Goal: Information Seeking & Learning: Learn about a topic

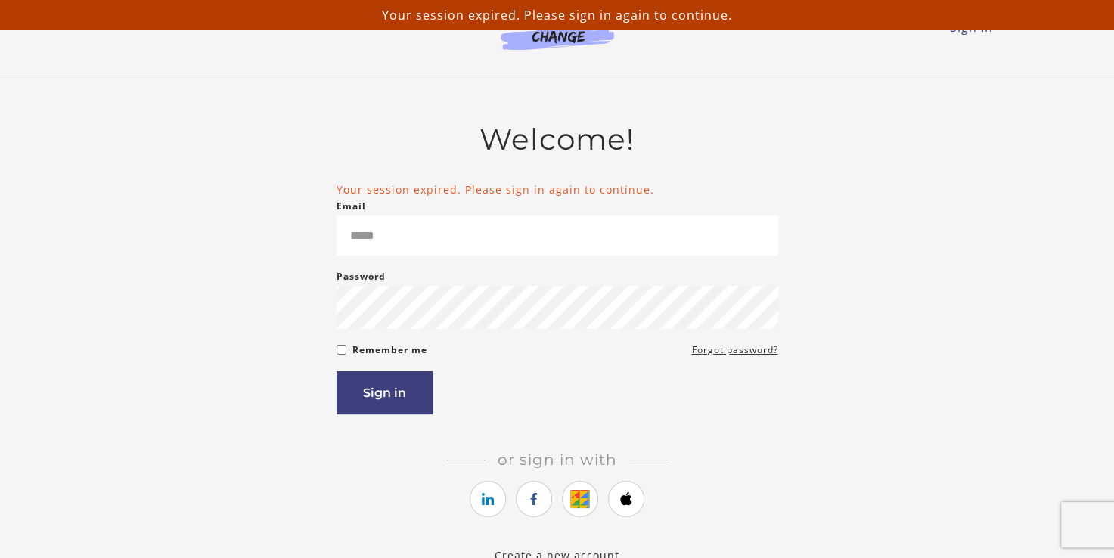
type input "**********"
drag, startPoint x: 0, startPoint y: 0, endPoint x: 372, endPoint y: 399, distance: 545.6
click at [372, 399] on button "Sign in" at bounding box center [384, 392] width 96 height 43
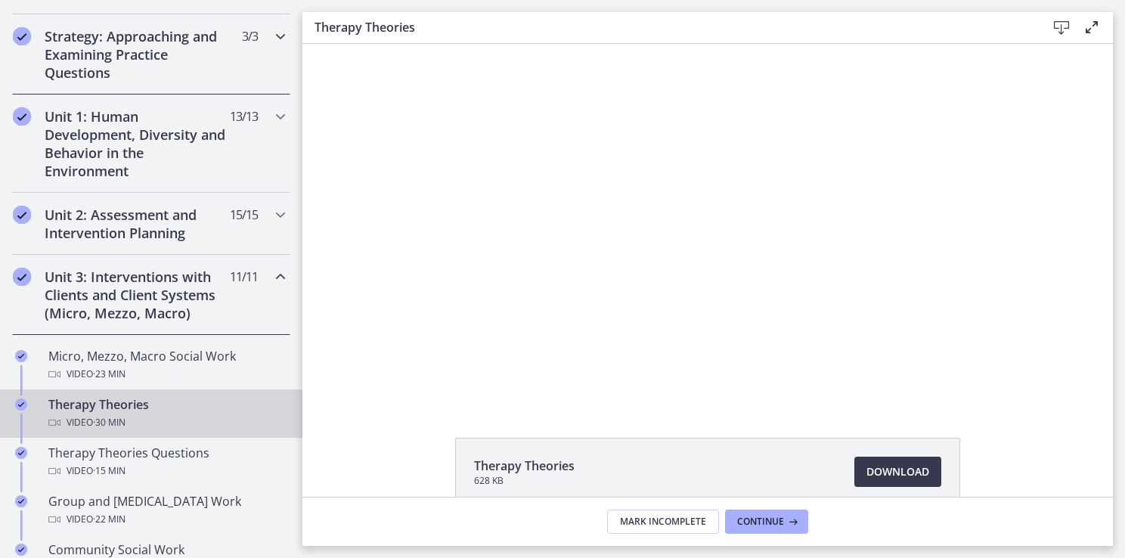
scroll to position [340, 0]
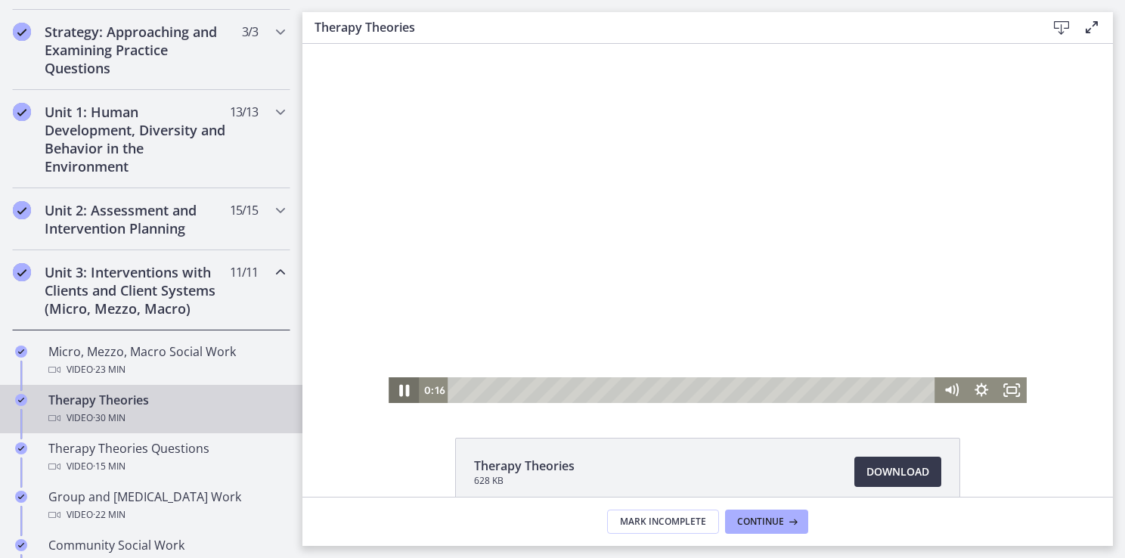
click at [398, 391] on icon "Pause" at bounding box center [404, 390] width 36 height 31
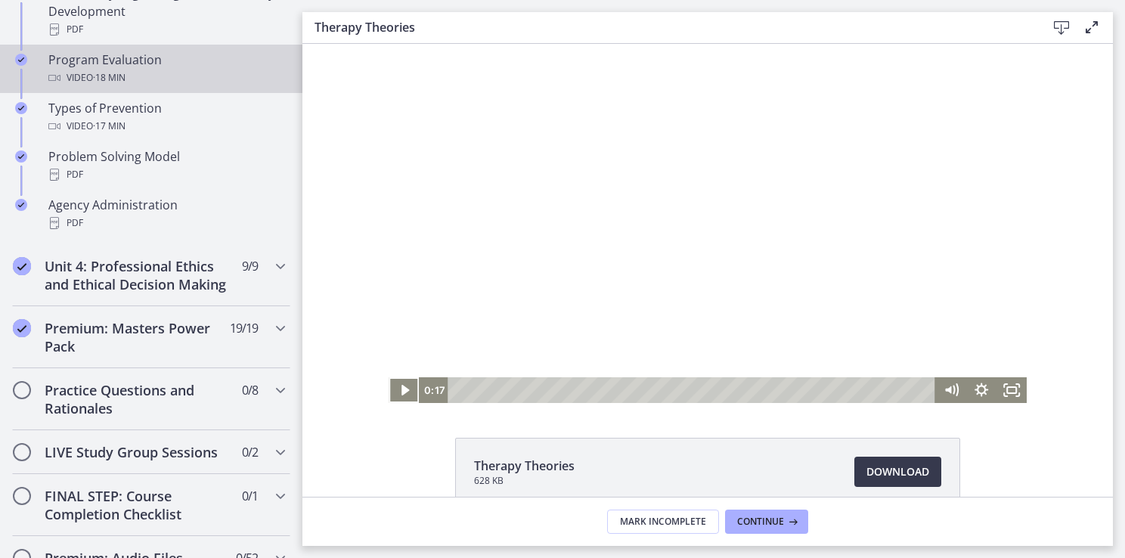
scroll to position [1012, 0]
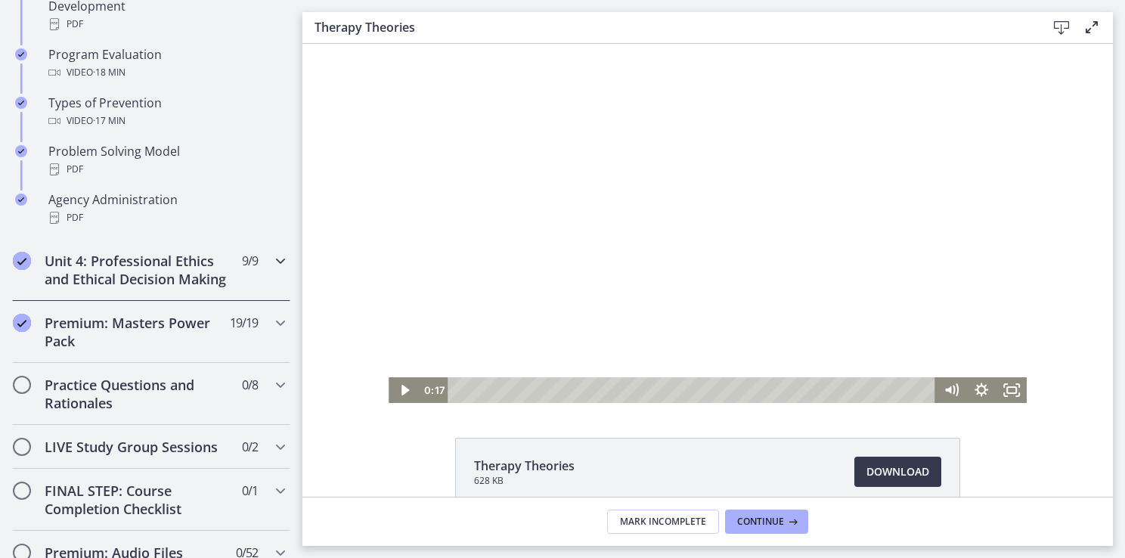
click at [237, 290] on div "Unit 4: Professional Ethics and Ethical Decision Making 9 / 9 Completed" at bounding box center [151, 270] width 278 height 62
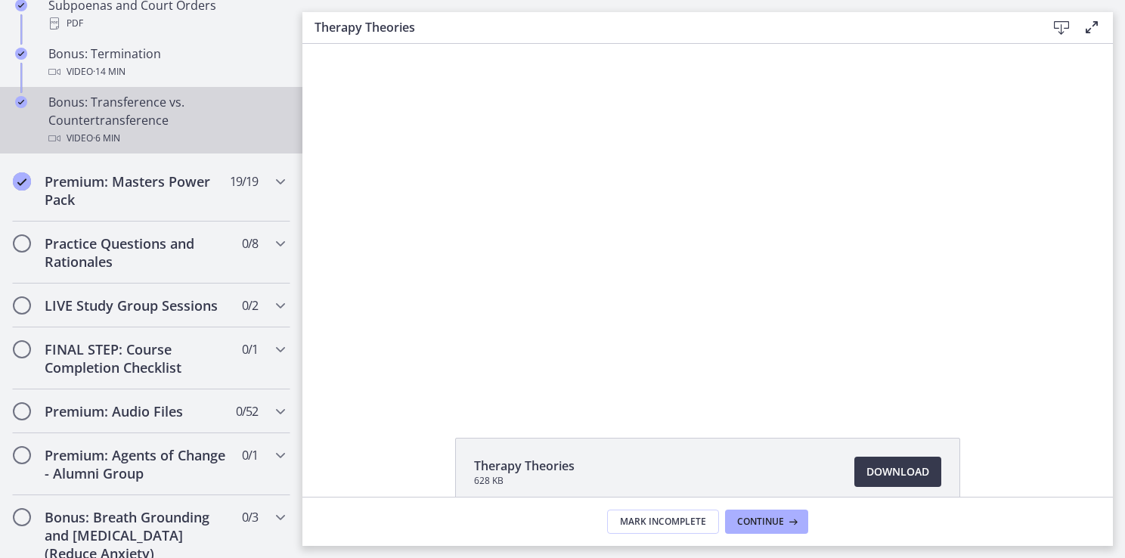
scroll to position [1061, 0]
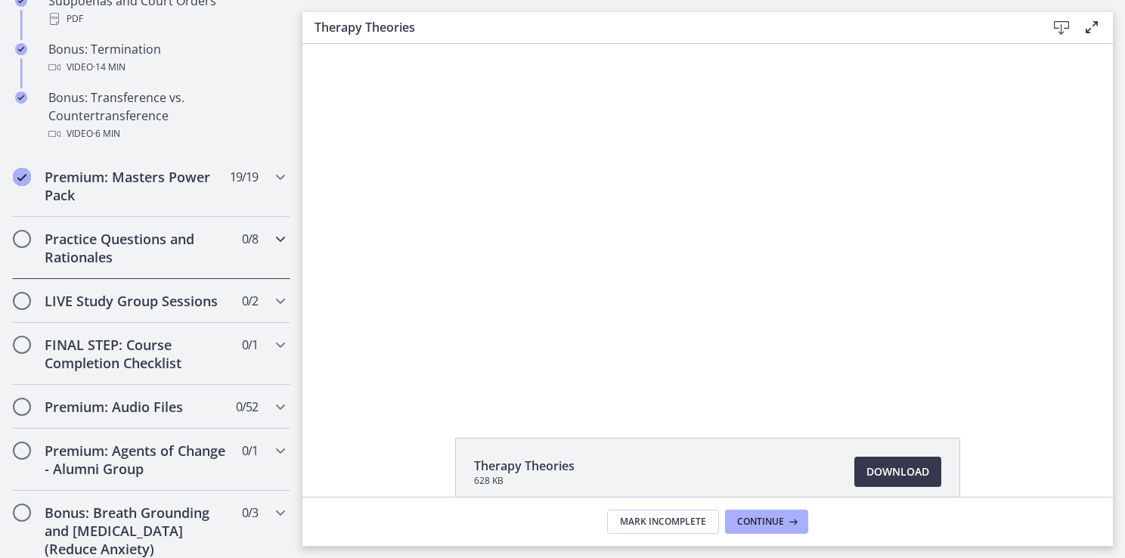
click at [165, 266] on h2 "Practice Questions and Rationales" at bounding box center [137, 248] width 184 height 36
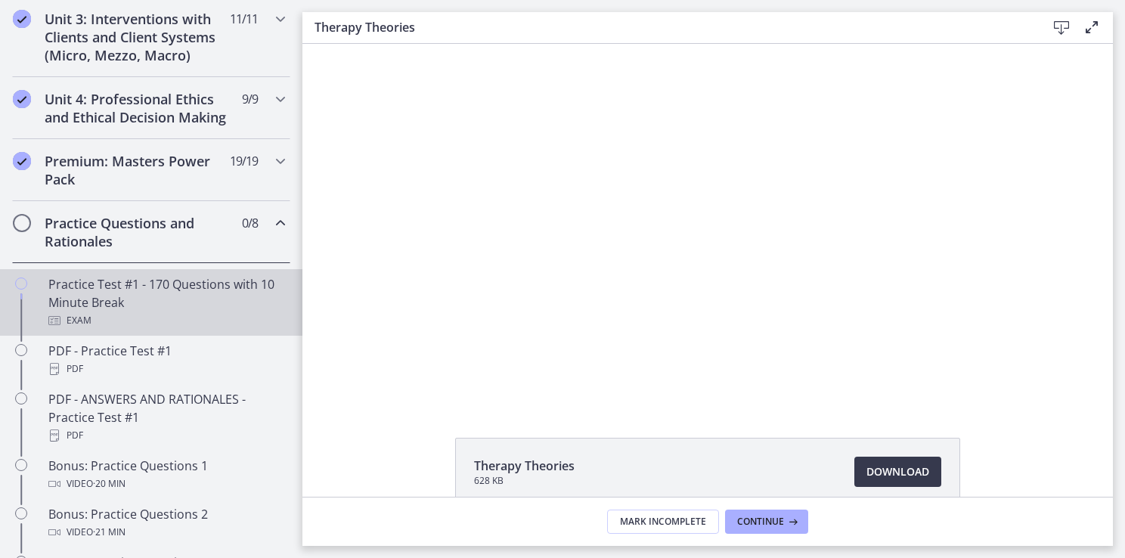
scroll to position [603, 0]
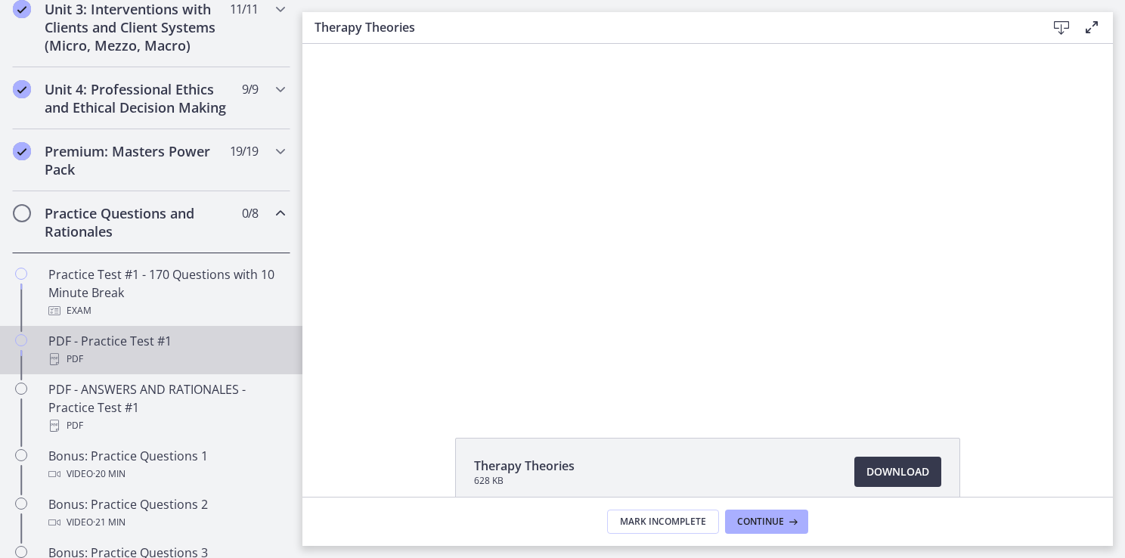
click at [104, 352] on div "PDF - Practice Test #1 PDF" at bounding box center [166, 350] width 236 height 36
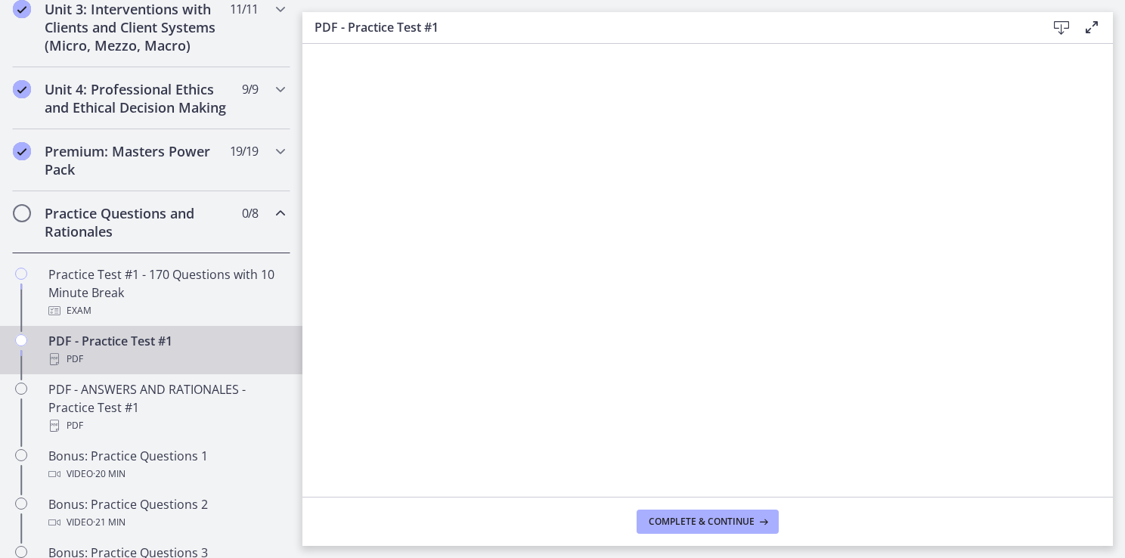
click at [1059, 23] on icon at bounding box center [1061, 28] width 18 height 18
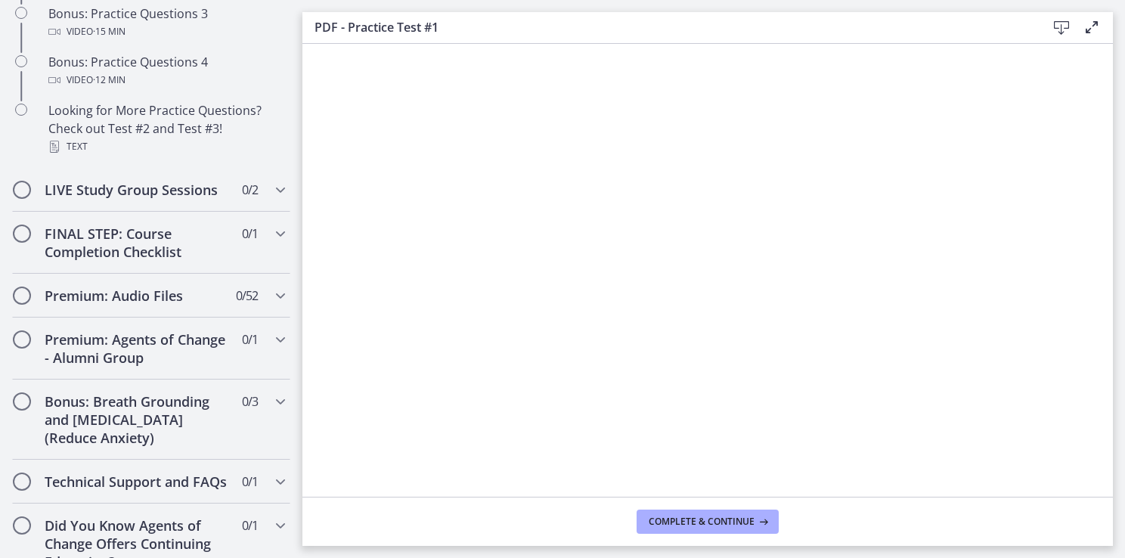
scroll to position [1199, 0]
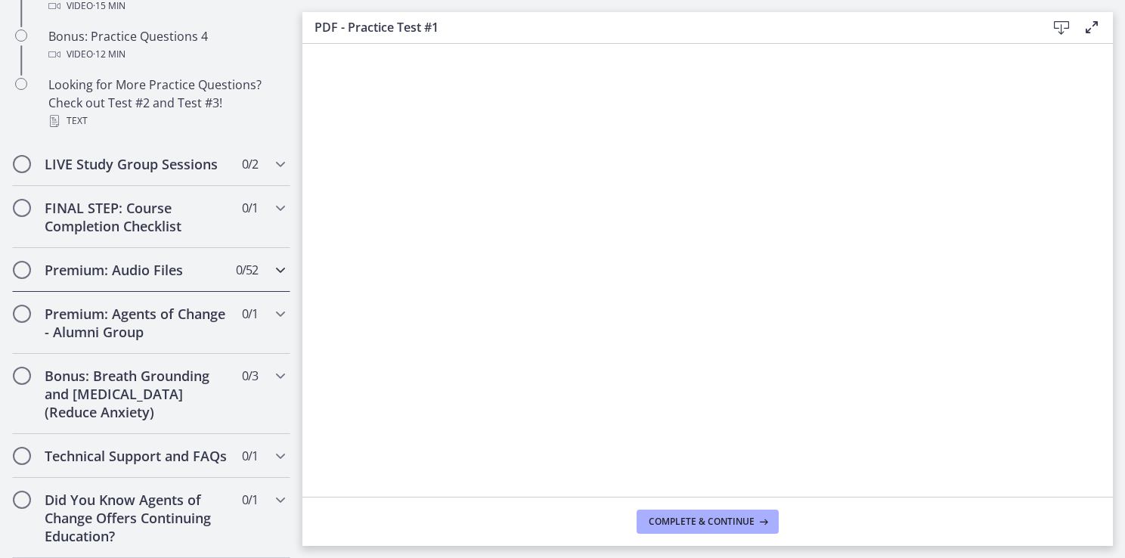
click at [272, 261] on icon "Chapters" at bounding box center [280, 270] width 18 height 18
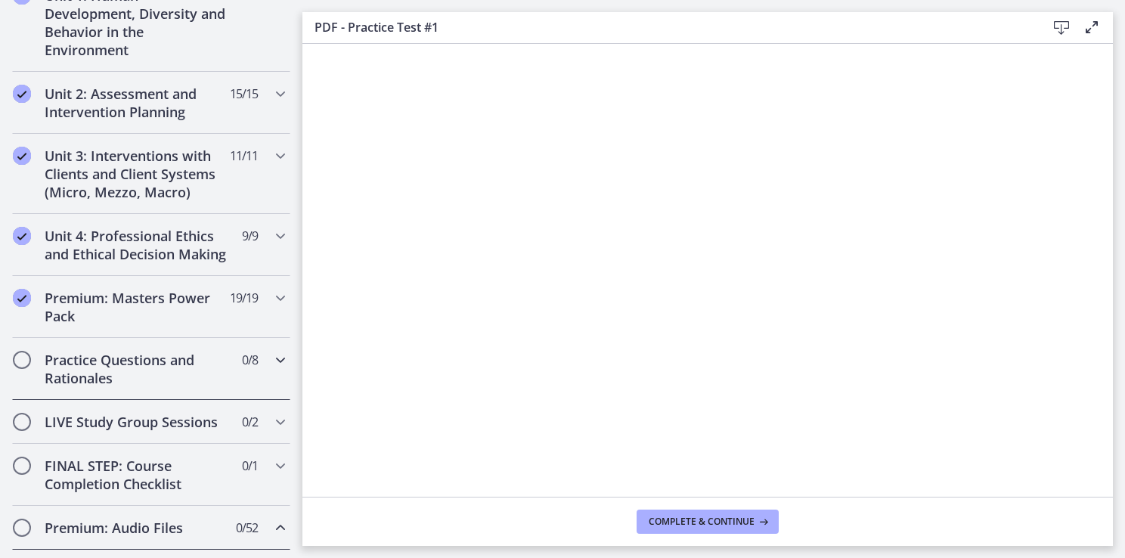
scroll to position [466, 0]
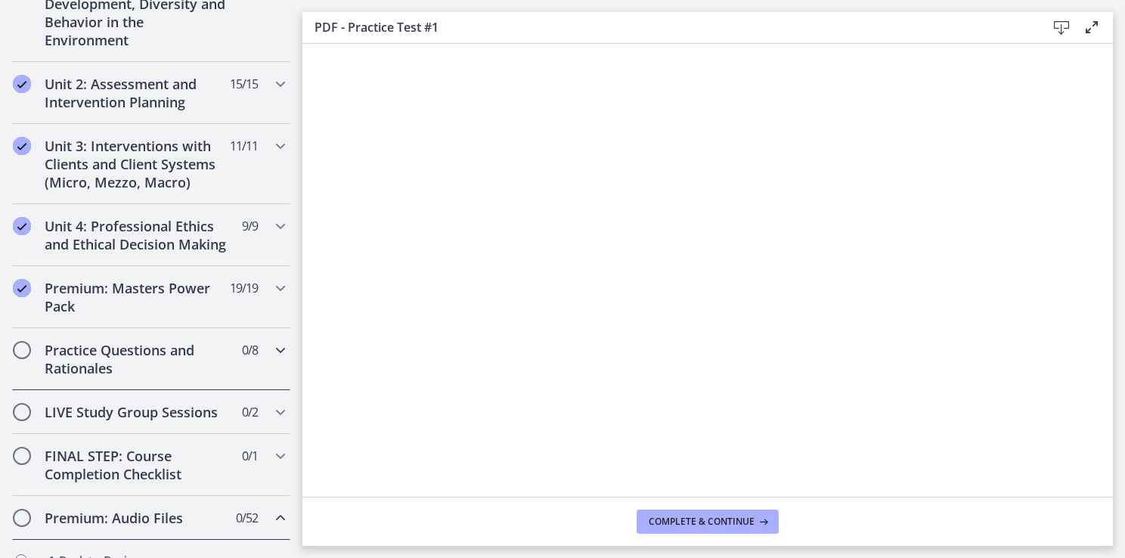
click at [272, 358] on icon "Chapters" at bounding box center [280, 350] width 18 height 18
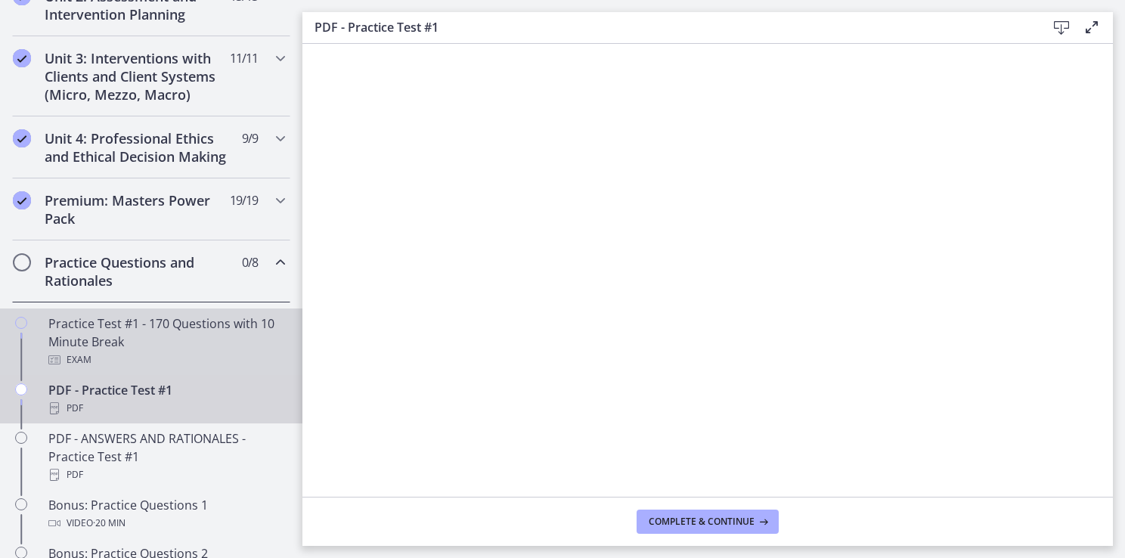
scroll to position [555, 0]
